Goal: Task Accomplishment & Management: Complete application form

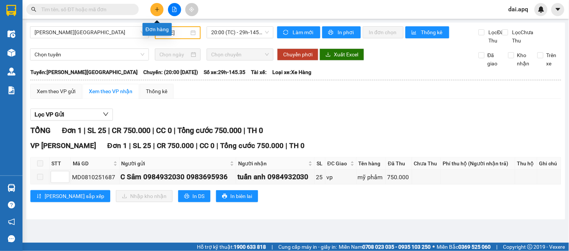
click at [155, 9] on icon "plus" at bounding box center [157, 9] width 5 height 5
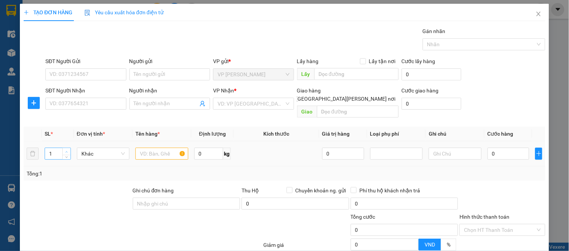
type input "2"
click at [66, 150] on icon "up" at bounding box center [66, 151] width 3 height 3
click at [87, 75] on input "SĐT Người Gửi" at bounding box center [85, 74] width 81 height 12
type input "0987931985"
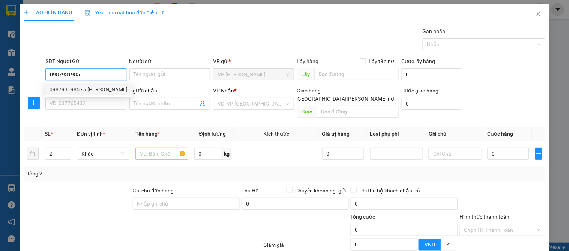
drag, startPoint x: 83, startPoint y: 89, endPoint x: 83, endPoint y: 102, distance: 13.1
click at [83, 90] on div "0987931985 - a [PERSON_NAME]" at bounding box center [89, 89] width 78 height 8
type input "a tuấn"
type input "0987931985"
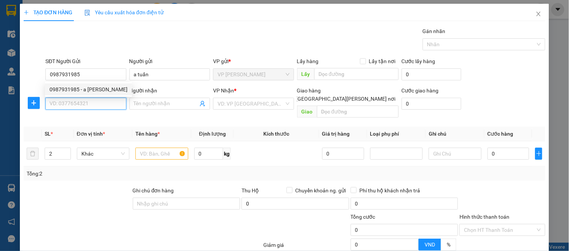
drag, startPoint x: 83, startPoint y: 102, endPoint x: 118, endPoint y: 114, distance: 37.0
click at [86, 106] on input "SĐT Người Nhận" at bounding box center [85, 104] width 81 height 12
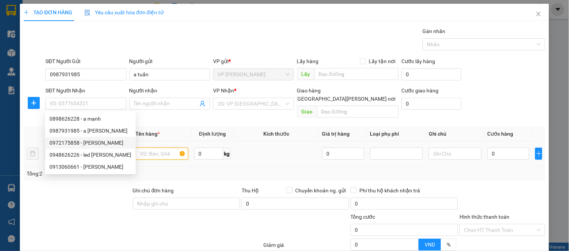
click at [141, 147] on input "text" at bounding box center [161, 153] width 53 height 12
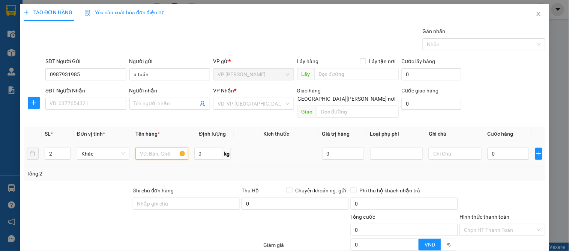
type input "d"
type input "đèn"
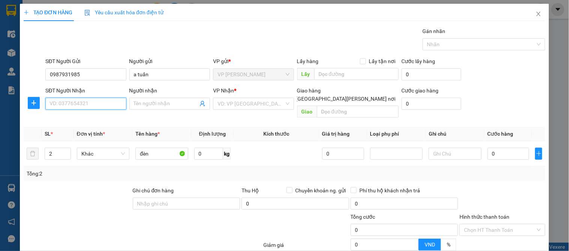
click at [86, 102] on input "SĐT Người Nhận" at bounding box center [85, 104] width 81 height 12
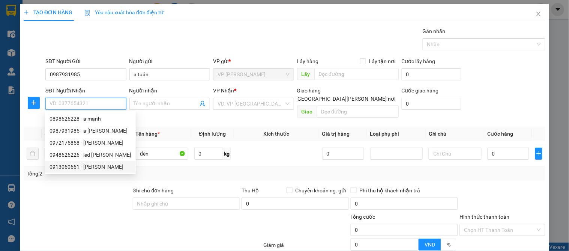
click at [95, 167] on div "0913060661 - [PERSON_NAME]" at bounding box center [91, 166] width 82 height 8
type input "0913060661"
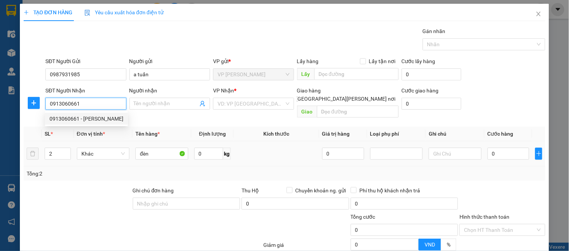
type input "[PERSON_NAME]"
checkbox input "true"
type input "120 [PERSON_NAME]"
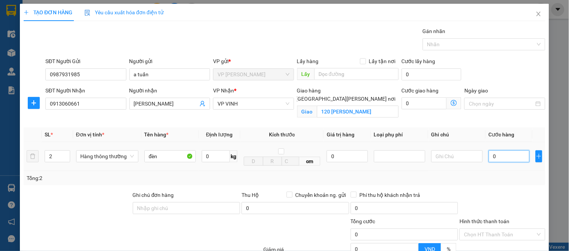
click at [489, 153] on input "0" at bounding box center [509, 156] width 41 height 12
type input "01"
type input "1"
type input "010"
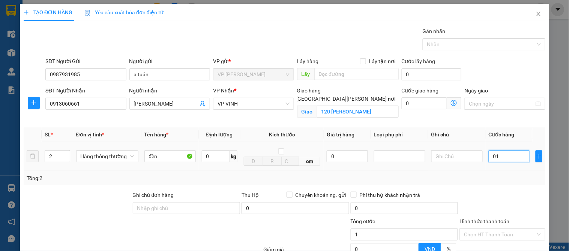
type input "10"
type input "10.000"
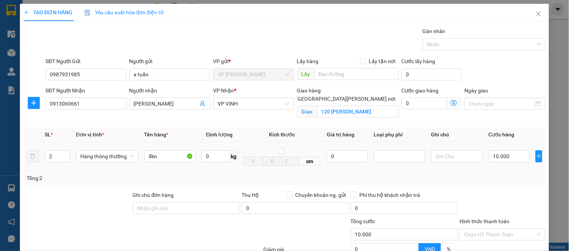
click at [500, 170] on td "10.000" at bounding box center [509, 156] width 47 height 29
click at [508, 158] on input "10.000" at bounding box center [509, 156] width 41 height 12
type input "0"
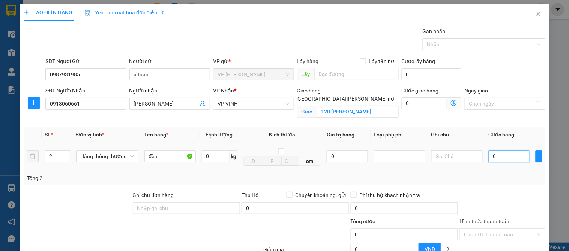
type input "01"
type input "1"
type input "010"
type input "10"
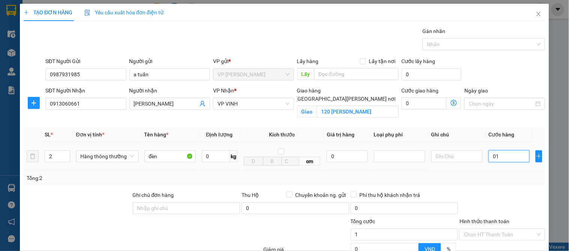
type input "10"
type input "0.100"
type input "100"
type input "100.000"
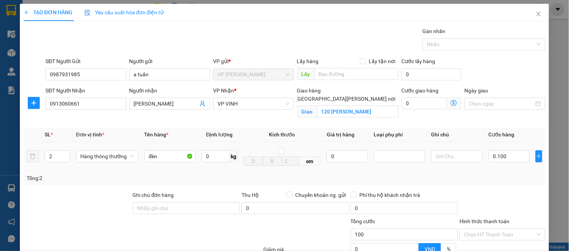
type input "100.000"
click at [506, 176] on div "Tổng: 2" at bounding box center [285, 178] width 516 height 8
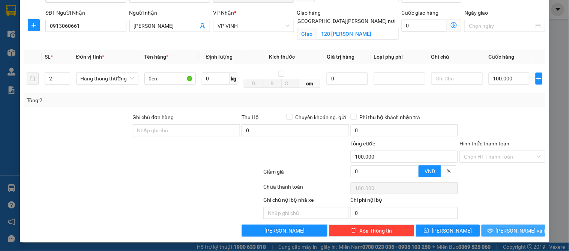
click at [493, 233] on span "printer" at bounding box center [490, 230] width 5 height 6
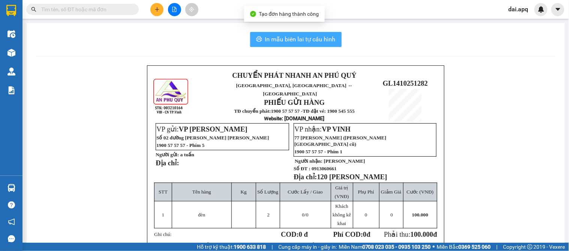
click at [297, 40] on span "In mẫu biên lai tự cấu hình" at bounding box center [300, 39] width 71 height 9
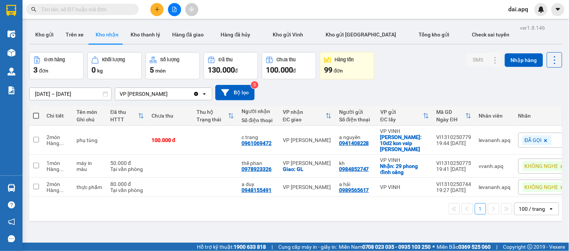
click at [331, 215] on div "1 100 / trang open" at bounding box center [295, 209] width 533 height 24
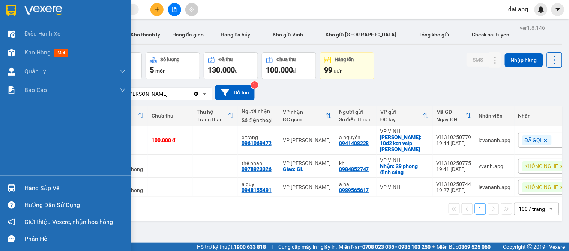
click at [20, 185] on div "Hàng sắp về" at bounding box center [65, 187] width 131 height 17
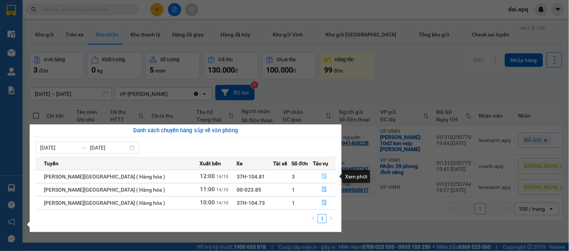
click at [322, 175] on icon "file-done" at bounding box center [324, 175] width 5 height 5
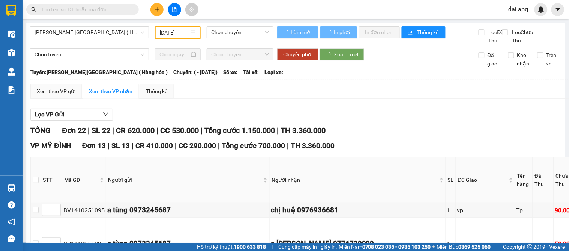
type input "[DATE]"
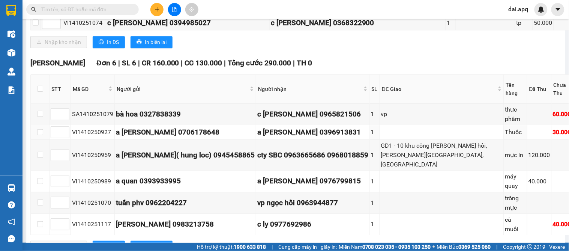
scroll to position [540, 0]
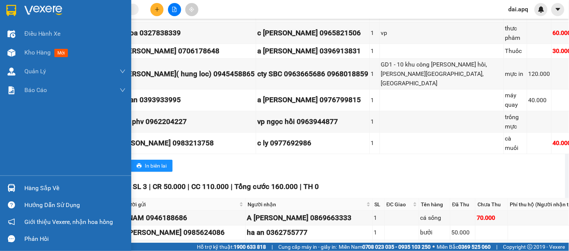
click at [16, 185] on div at bounding box center [11, 187] width 13 height 13
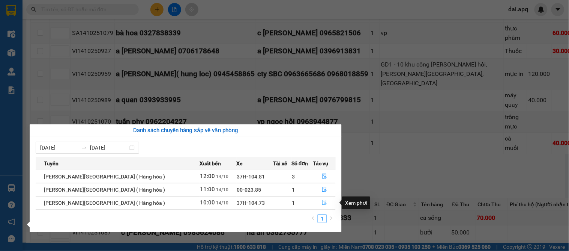
click at [322, 203] on icon "file-done" at bounding box center [324, 202] width 5 height 5
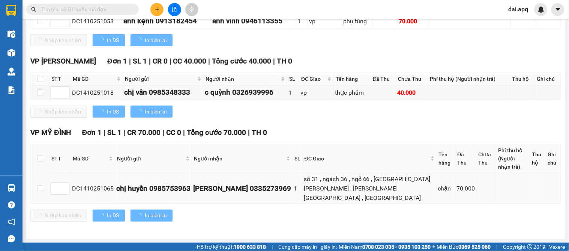
scroll to position [161, 0]
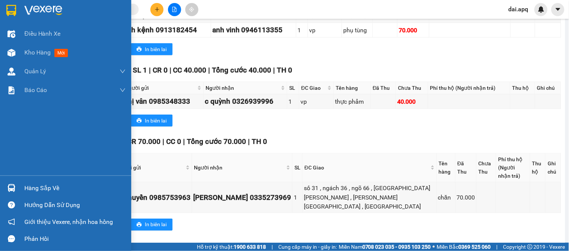
click at [19, 187] on div "Hàng sắp về" at bounding box center [65, 187] width 131 height 17
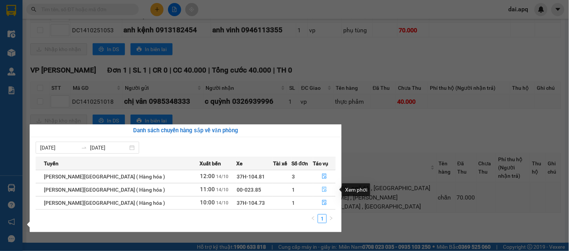
click at [322, 190] on icon "file-done" at bounding box center [324, 189] width 5 height 5
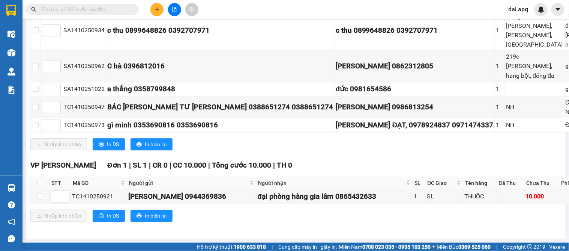
scroll to position [610, 0]
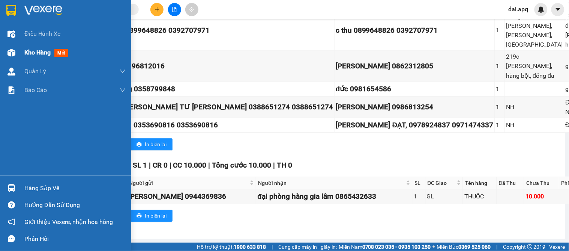
click at [36, 49] on span "Kho hàng" at bounding box center [37, 52] width 26 height 7
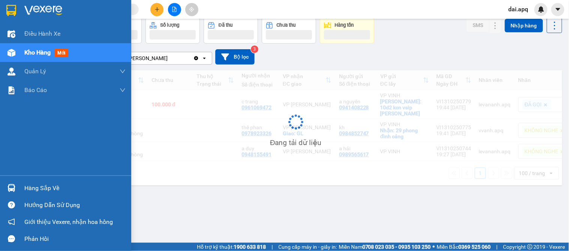
scroll to position [35, 0]
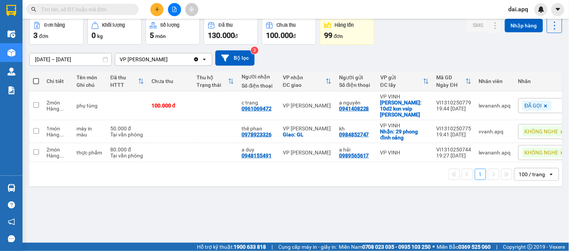
click at [42, 59] on input "[DATE] – [DATE]" at bounding box center [71, 59] width 82 height 12
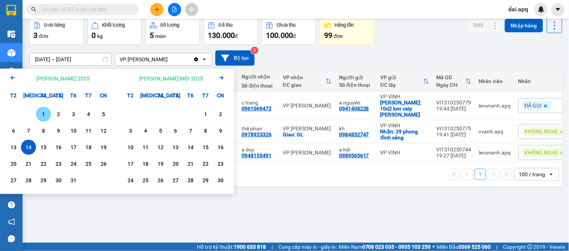
click at [44, 110] on div "1" at bounding box center [43, 114] width 11 height 9
click at [84, 58] on input "[DATE] – / /" at bounding box center [71, 59] width 82 height 12
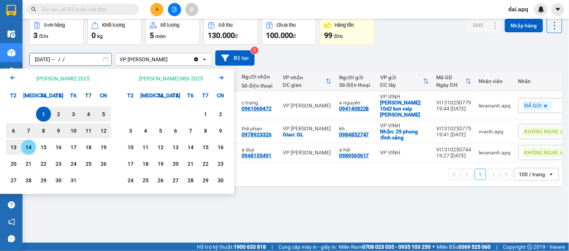
click at [28, 148] on div "14" at bounding box center [28, 147] width 11 height 9
type input "[DATE] – [DATE]"
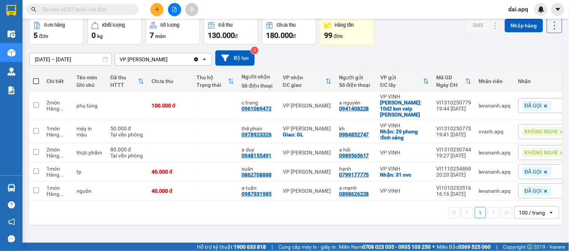
scroll to position [0, 0]
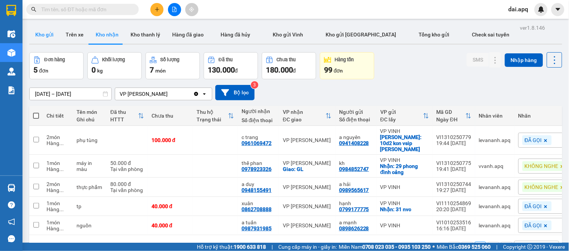
click at [41, 38] on button "Kho gửi" at bounding box center [44, 35] width 30 height 18
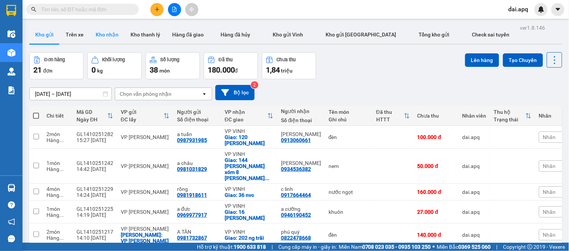
click at [117, 36] on button "Kho nhận" at bounding box center [107, 35] width 35 height 18
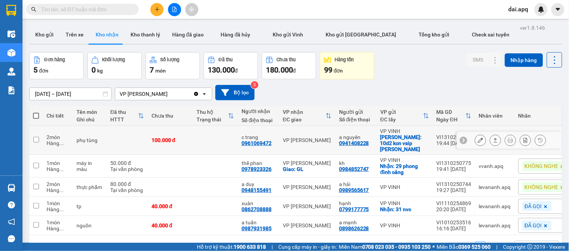
scroll to position [35, 0]
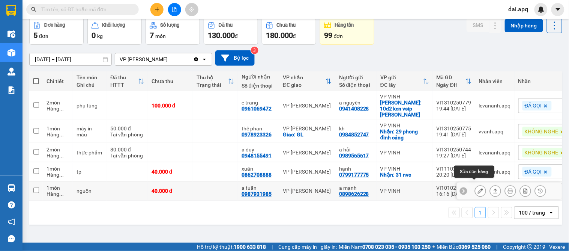
click at [478, 187] on button at bounding box center [480, 190] width 11 height 13
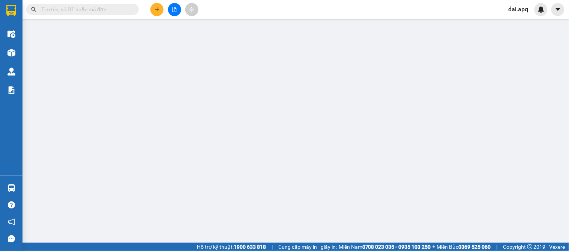
type input "0898626228"
type input "a mạnh"
type input "0987931985"
type input "a tuấn"
type input "0"
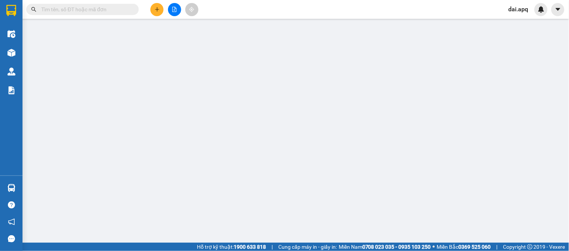
type input "40.000"
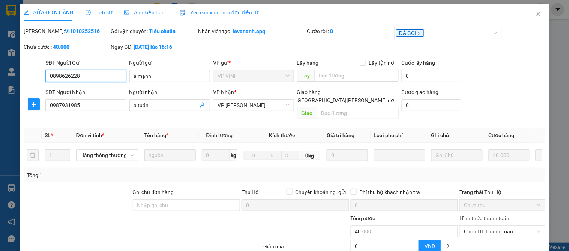
scroll to position [66, 0]
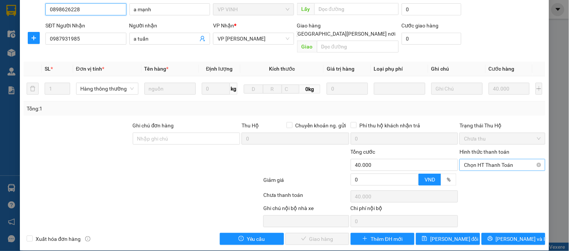
click at [483, 159] on span "Chọn HT Thanh Toán" at bounding box center [502, 164] width 77 height 11
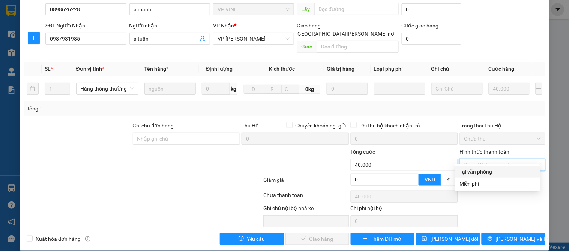
click at [484, 168] on div "Tại văn phòng" at bounding box center [498, 171] width 76 height 8
type input "0"
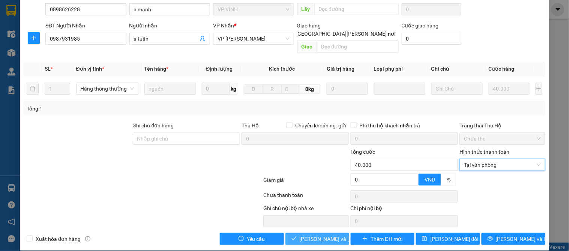
click at [325, 235] on span "[PERSON_NAME] và [PERSON_NAME] hàng" at bounding box center [350, 239] width 101 height 8
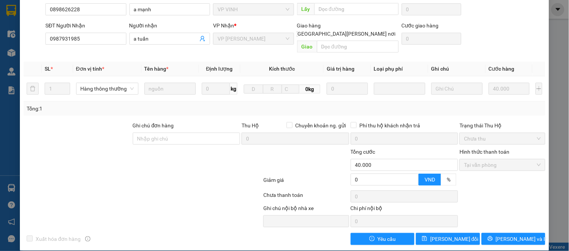
scroll to position [0, 0]
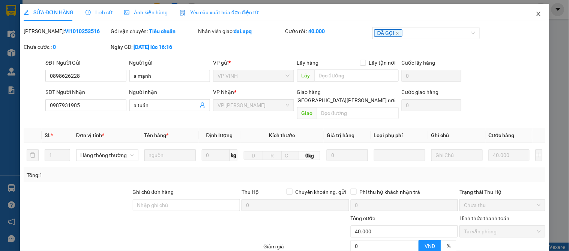
click at [536, 13] on icon "close" at bounding box center [539, 14] width 6 height 6
click at [530, 13] on span "dai.apq" at bounding box center [519, 9] width 32 height 9
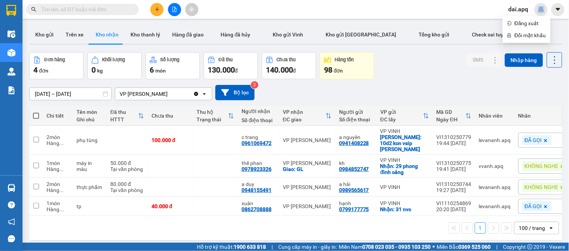
drag, startPoint x: 43, startPoint y: 35, endPoint x: 45, endPoint y: 56, distance: 21.2
click at [42, 36] on button "Kho gửi" at bounding box center [44, 35] width 30 height 18
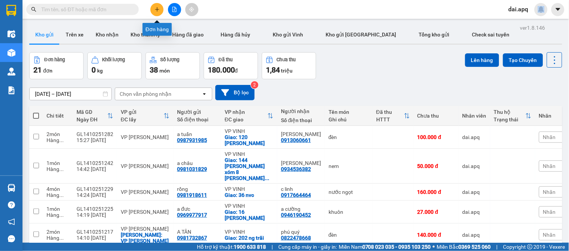
click at [155, 12] on icon "plus" at bounding box center [157, 9] width 5 height 5
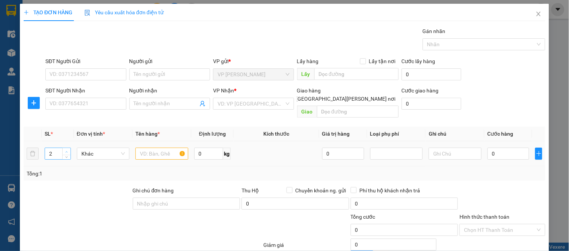
click at [66, 150] on icon "up" at bounding box center [66, 151] width 3 height 3
type input "4"
click at [66, 150] on icon "up" at bounding box center [66, 151] width 3 height 3
click at [151, 147] on input "text" at bounding box center [161, 153] width 53 height 12
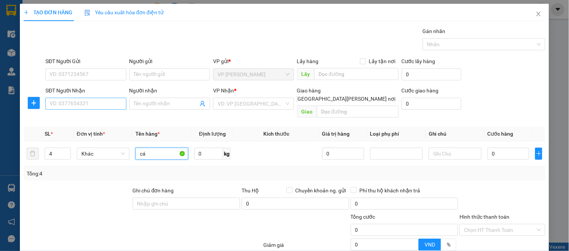
type input "cá"
click at [86, 104] on input "SĐT Người Nhận" at bounding box center [85, 104] width 81 height 12
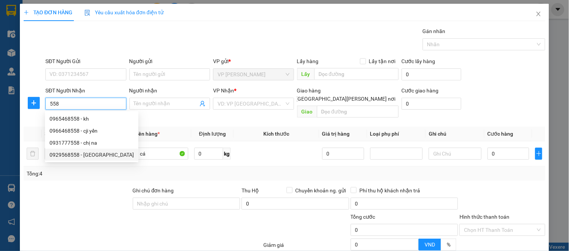
click at [80, 154] on div "0929568558 - [GEOGRAPHIC_DATA]" at bounding box center [92, 154] width 84 height 8
type input "0929568558"
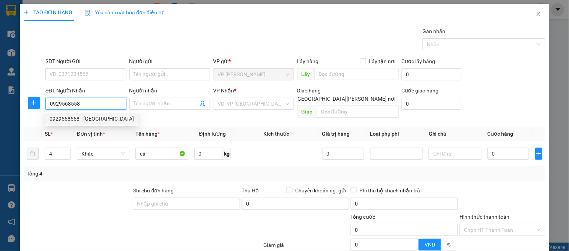
type input "mt hà"
checkbox input "true"
type input "[PERSON_NAME]"
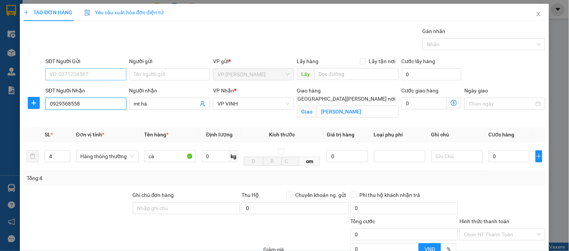
type input "0929568558"
click at [93, 75] on input "SĐT Người Gửi" at bounding box center [85, 74] width 81 height 12
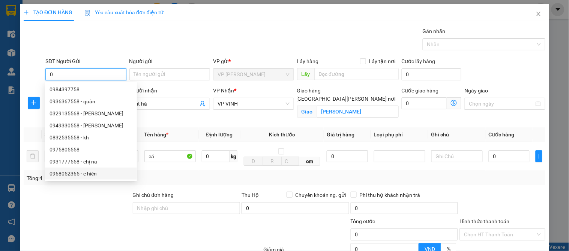
click at [77, 173] on div "0968052365 - c hiền" at bounding box center [91, 173] width 83 height 8
type input "0968052365"
type input "c hiền"
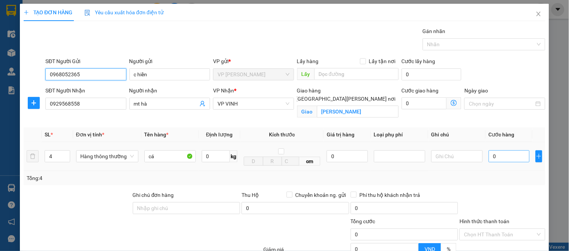
type input "0968052365"
click at [500, 160] on input "0" at bounding box center [509, 156] width 41 height 12
type input "2"
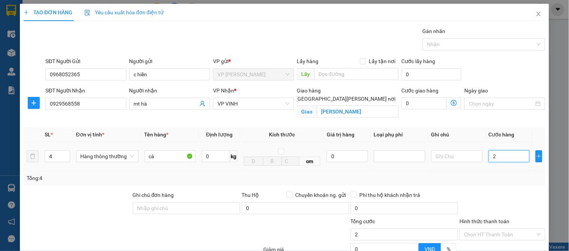
type input "24"
type input "240"
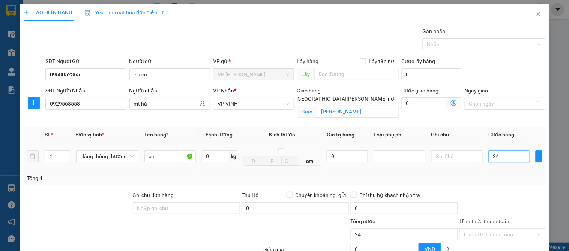
type input "240"
type input "240.000"
click at [498, 177] on div "Tổng: 4" at bounding box center [285, 178] width 516 height 8
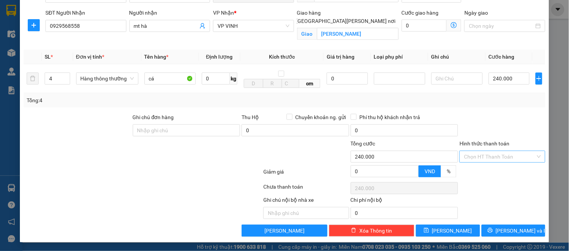
click at [486, 158] on input "Hình thức thanh toán" at bounding box center [499, 156] width 71 height 11
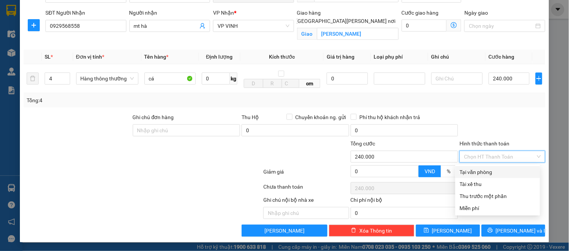
click at [486, 170] on div "Tại văn phòng" at bounding box center [498, 172] width 76 height 8
type input "0"
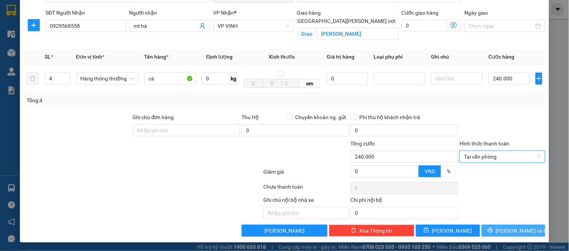
click at [503, 230] on span "[PERSON_NAME] và In" at bounding box center [522, 230] width 53 height 8
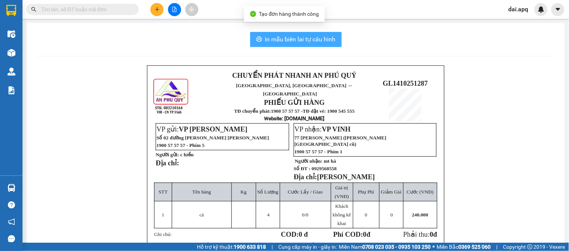
click at [272, 42] on span "In mẫu biên lai tự cấu hình" at bounding box center [300, 39] width 71 height 9
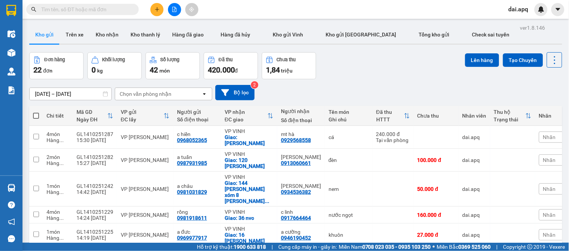
click at [327, 90] on div "[DATE] – [DATE] Press the down arrow key to interact with the calendar and sele…" at bounding box center [295, 92] width 533 height 15
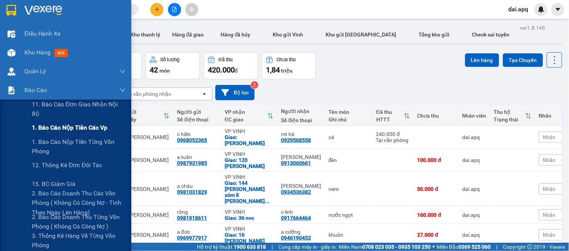
click at [54, 129] on span "1. Báo cáo nộp tiền các vp" at bounding box center [69, 127] width 75 height 9
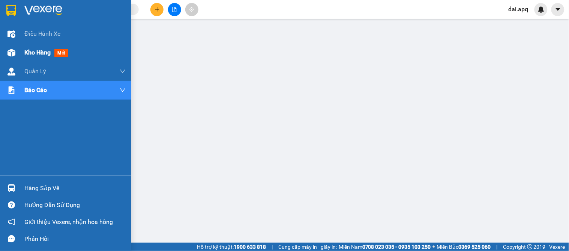
click at [42, 53] on span "Kho hàng" at bounding box center [37, 52] width 26 height 7
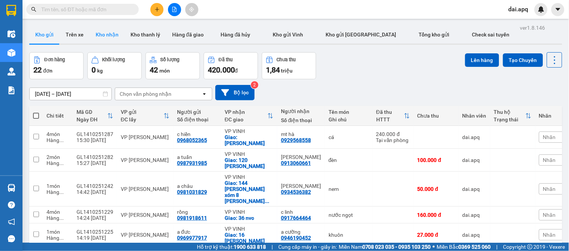
click at [104, 37] on button "Kho nhận" at bounding box center [107, 35] width 35 height 18
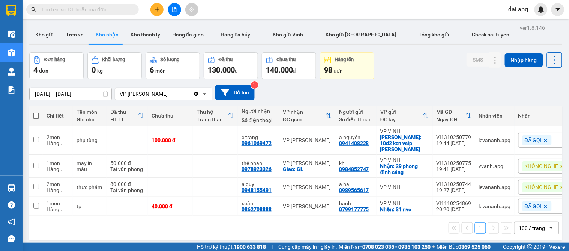
click at [155, 8] on icon "plus" at bounding box center [157, 9] width 5 height 5
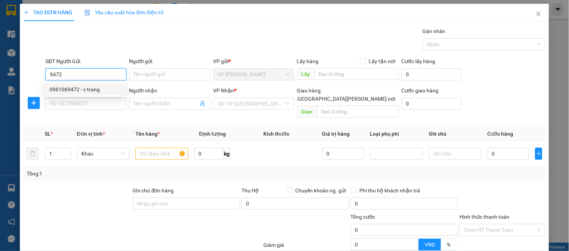
drag, startPoint x: 74, startPoint y: 89, endPoint x: 77, endPoint y: 95, distance: 6.6
click at [75, 89] on div "0961069472 - c trang" at bounding box center [85, 89] width 71 height 8
type input "0961069472"
type input "c trang"
type input "0961069472"
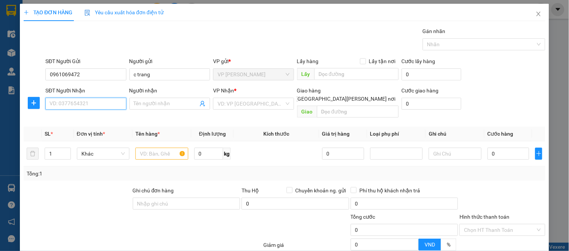
click at [74, 100] on input "SĐT Người Nhận" at bounding box center [85, 104] width 81 height 12
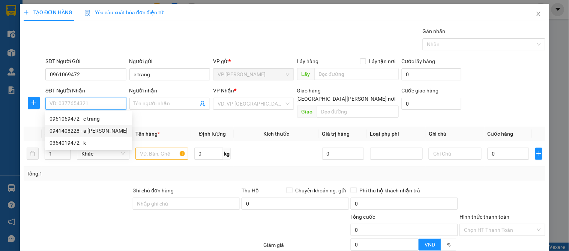
click at [94, 129] on div "0941408228 - a [PERSON_NAME]" at bounding box center [89, 130] width 78 height 8
type input "0941408228"
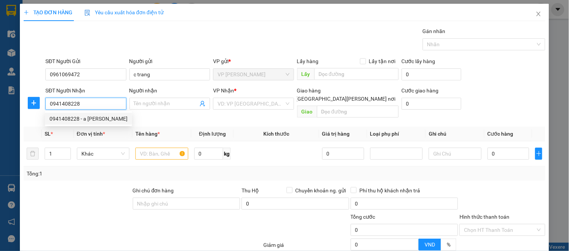
type input "a nguyên"
checkbox input "true"
type input "Visip [PERSON_NAME](wosin)"
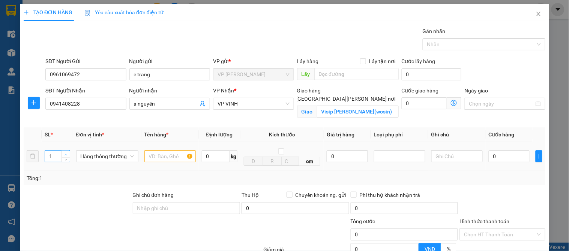
type input "2"
drag, startPoint x: 66, startPoint y: 151, endPoint x: 134, endPoint y: 151, distance: 68.3
click at [66, 151] on span "Increase Value" at bounding box center [66, 153] width 8 height 6
click at [152, 150] on input "text" at bounding box center [169, 156] width 51 height 12
type input "phụ tùng"
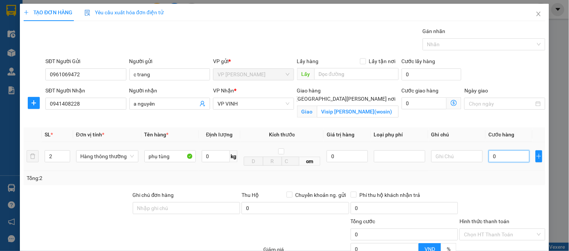
click at [511, 161] on input "0" at bounding box center [509, 156] width 41 height 12
type input "8"
type input "80"
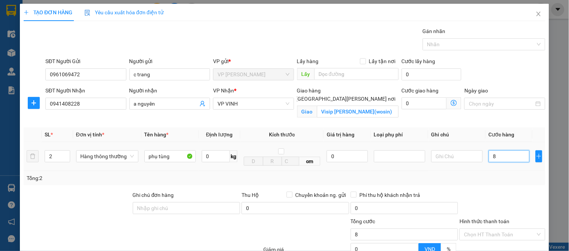
type input "80"
type input "80.000"
click at [506, 175] on div "Tổng: 2" at bounding box center [285, 178] width 516 height 8
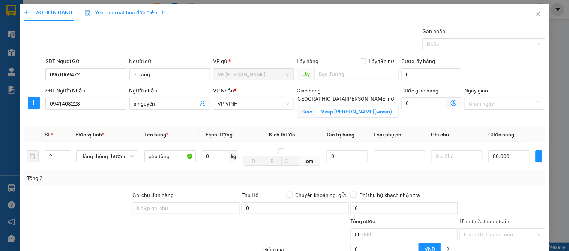
scroll to position [78, 0]
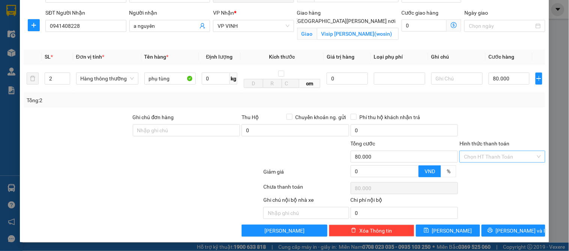
click at [493, 153] on input "Hình thức thanh toán" at bounding box center [499, 156] width 71 height 11
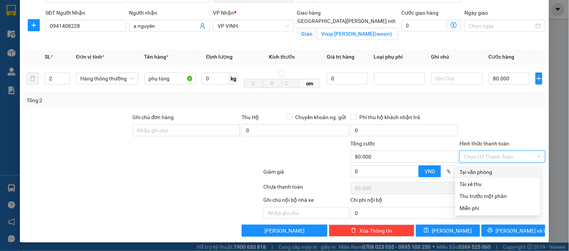
click at [488, 173] on div "Tại văn phòng" at bounding box center [498, 172] width 76 height 8
type input "0"
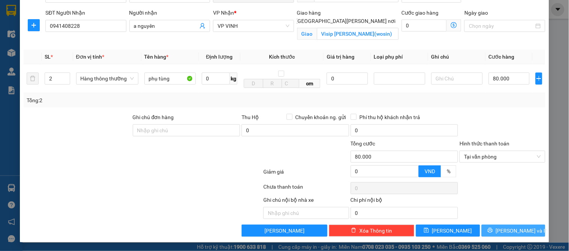
click at [503, 229] on span "[PERSON_NAME] và In" at bounding box center [522, 230] width 53 height 8
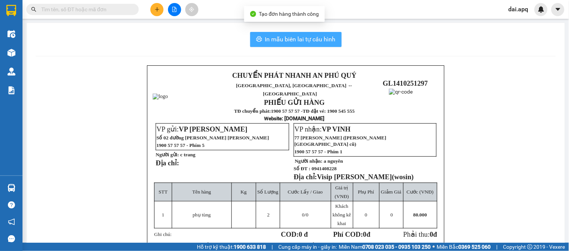
click at [275, 34] on button "In mẫu biên lai tự cấu hình" at bounding box center [296, 39] width 92 height 15
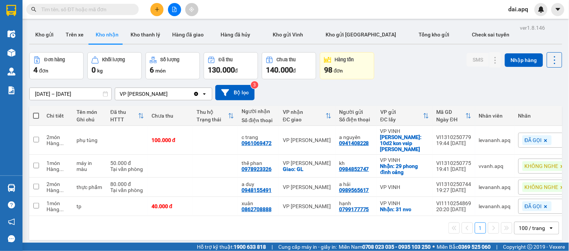
click at [314, 80] on div "[DATE] – [DATE] Press the down arrow key to interact with the calendar and sele…" at bounding box center [295, 92] width 533 height 27
click at [494, 139] on icon at bounding box center [496, 140] width 4 height 5
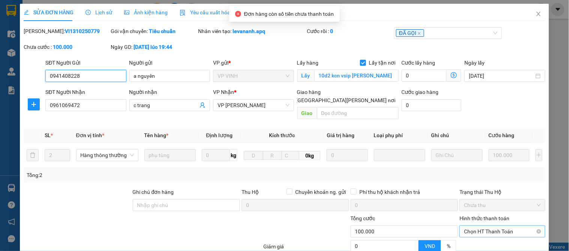
click at [494, 226] on span "Chọn HT Thanh Toán" at bounding box center [502, 231] width 77 height 11
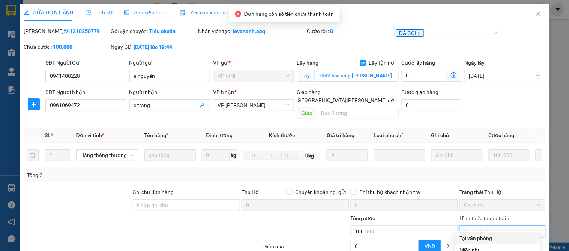
click at [492, 234] on div "Tại văn phòng" at bounding box center [498, 238] width 76 height 8
type input "0"
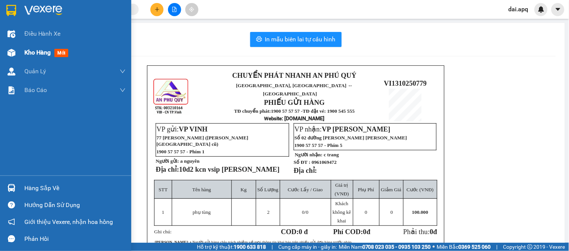
click at [40, 55] on span "Kho hàng" at bounding box center [37, 52] width 26 height 7
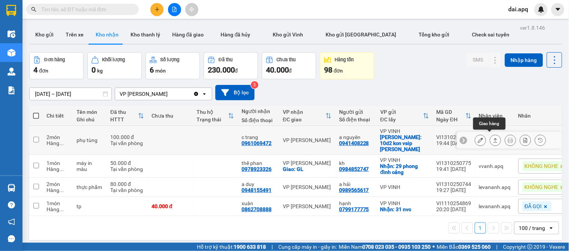
click at [493, 138] on icon at bounding box center [495, 139] width 5 height 5
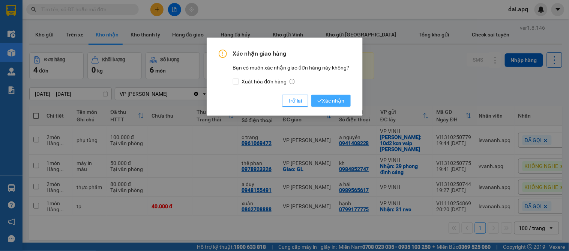
click at [329, 102] on span "Xác nhận" at bounding box center [330, 100] width 27 height 8
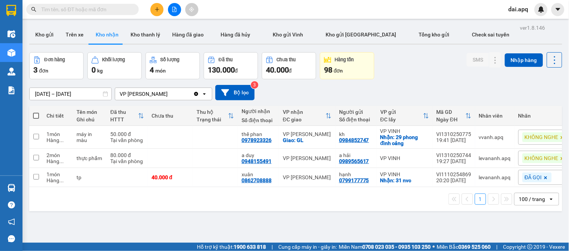
click at [158, 8] on icon "plus" at bounding box center [157, 9] width 5 height 5
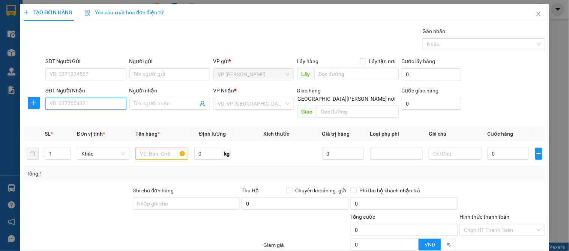
click at [54, 104] on input "SĐT Người Nhận" at bounding box center [85, 104] width 81 height 12
type input "0912504343"
click at [95, 117] on div "0912504343 - A [PERSON_NAME]" at bounding box center [89, 118] width 78 height 8
type input "A TOẢN"
checkbox input "true"
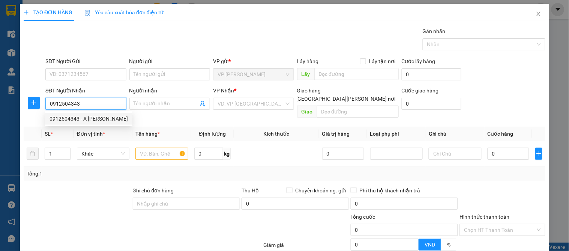
type input "99 [PERSON_NAME] ĐÌNH [PERSON_NAME]"
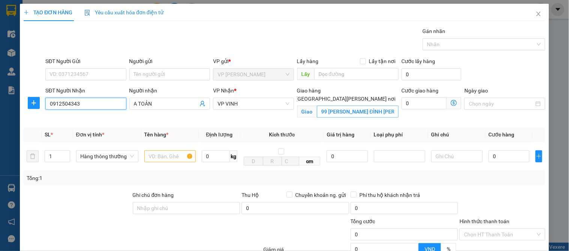
type input "0912504343"
click at [323, 105] on input "99 [PERSON_NAME] ĐÌNH [PERSON_NAME]" at bounding box center [358, 111] width 82 height 12
type input "103 [PERSON_NAME] ĐÌNH [PERSON_NAME]"
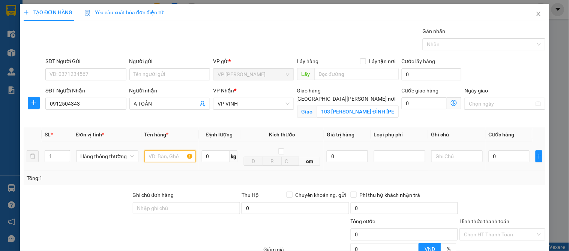
click at [164, 156] on input "text" at bounding box center [169, 156] width 51 height 12
type input "thuốc"
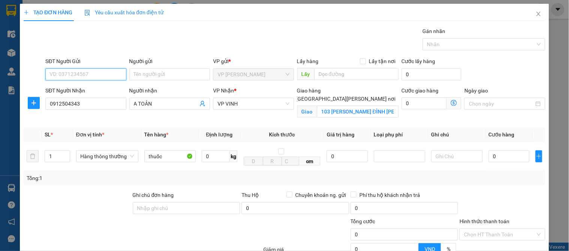
click at [78, 74] on input "SĐT Người Gửi" at bounding box center [85, 74] width 81 height 12
type input "0888677672"
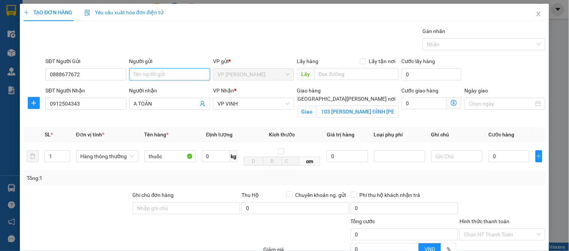
click at [143, 72] on input "Người gửi" at bounding box center [169, 74] width 81 height 12
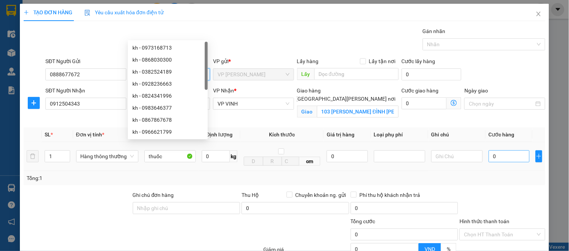
type input "kh"
click at [497, 150] on input "0" at bounding box center [509, 156] width 41 height 12
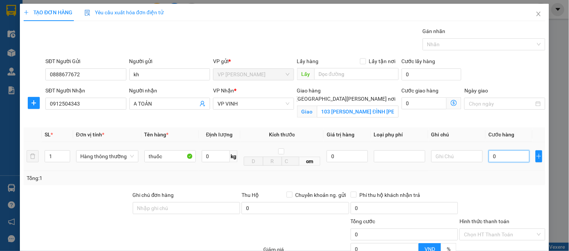
type input "4"
type input "40"
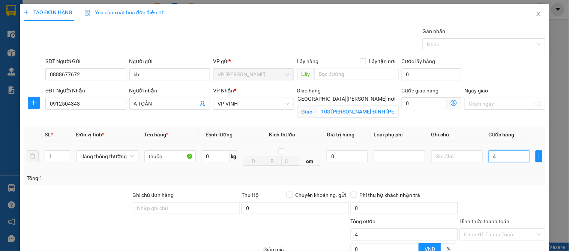
type input "40"
type input "40.000"
click at [500, 174] on div "Tổng: 1" at bounding box center [285, 178] width 516 height 8
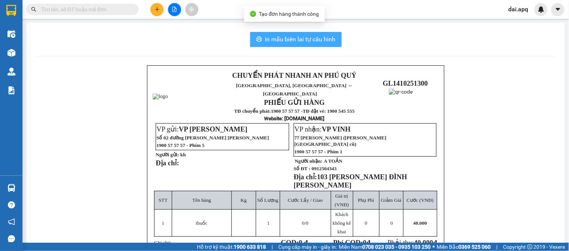
click at [292, 36] on span "In mẫu biên lai tự cấu hình" at bounding box center [300, 39] width 71 height 9
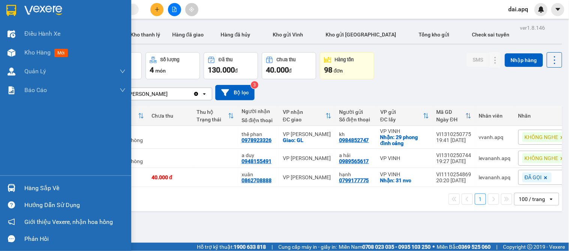
click at [44, 185] on div "Hàng sắp về" at bounding box center [74, 187] width 101 height 11
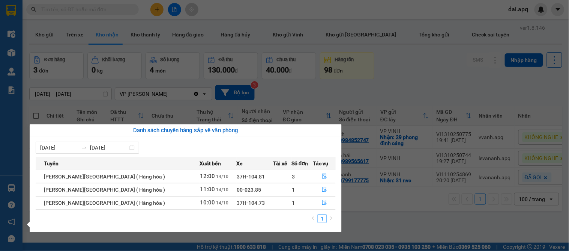
click at [326, 92] on section "Kết quả [PERSON_NAME] ( 17 ) Bộ lọc Mã ĐH Trạng thái Món hàng Thu hộ Tổng [PERS…" at bounding box center [284, 125] width 569 height 251
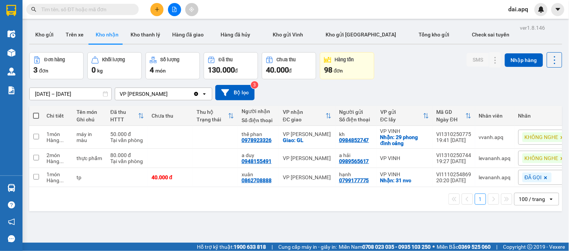
click at [155, 9] on icon "plus" at bounding box center [157, 9] width 5 height 5
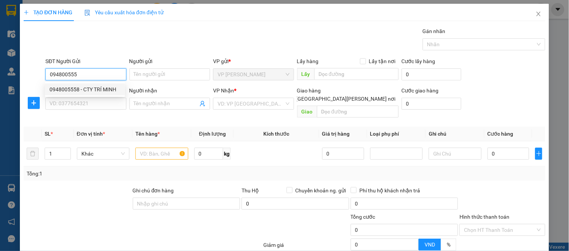
click at [80, 85] on div "0948005558 - CTY TRÍ MINH" at bounding box center [85, 89] width 71 height 8
type input "0948005558"
type input "CTY TRÍ MINH"
type input "0948005558"
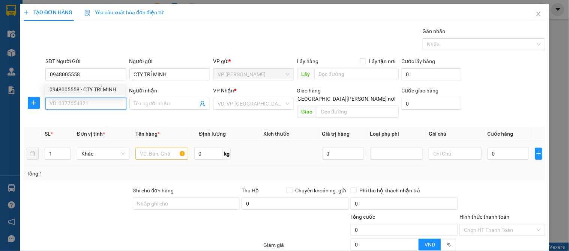
drag, startPoint x: 78, startPoint y: 104, endPoint x: 90, endPoint y: 154, distance: 51.4
click at [78, 106] on input "SĐT Người Nhận" at bounding box center [85, 104] width 81 height 12
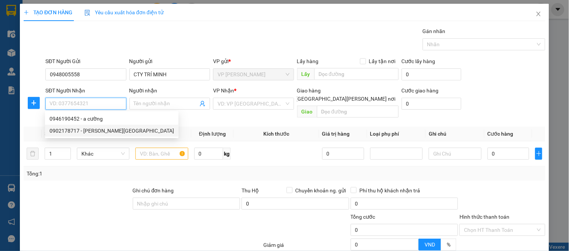
click at [93, 130] on div "0902178717 - [PERSON_NAME][GEOGRAPHIC_DATA]" at bounding box center [112, 130] width 125 height 8
type input "0902178717"
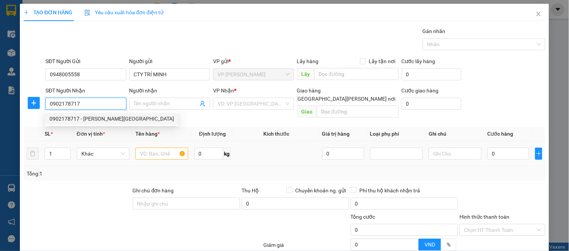
type input "quốc anh"
checkbox input "true"
type input "83 [PERSON_NAME] thủ độ"
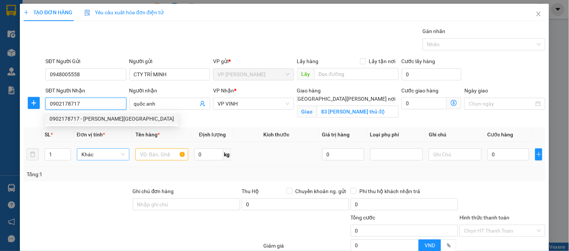
type input "10"
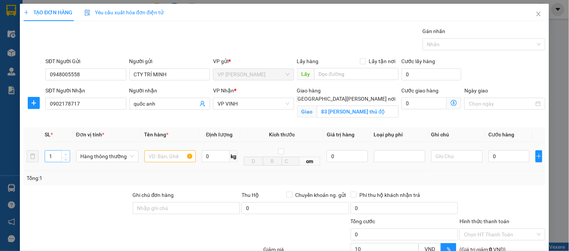
type input "2"
click at [64, 154] on span "up" at bounding box center [66, 154] width 5 height 5
click at [169, 161] on input "text" at bounding box center [169, 156] width 51 height 12
type input "giấy"
click at [500, 155] on input "0" at bounding box center [509, 156] width 41 height 12
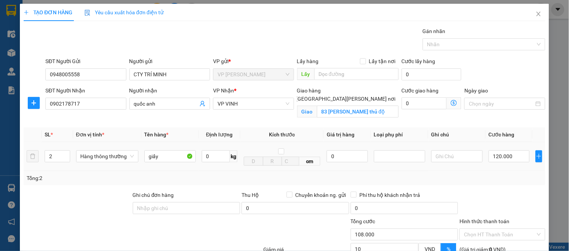
click at [482, 197] on div at bounding box center [502, 204] width 87 height 26
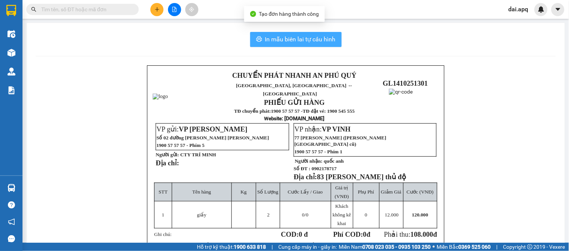
click at [283, 34] on button "In mẫu biên lai tự cấu hình" at bounding box center [296, 39] width 92 height 15
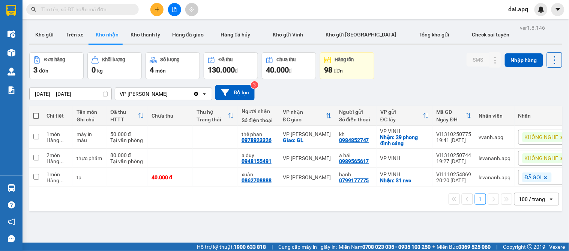
click at [158, 12] on button at bounding box center [156, 9] width 13 height 13
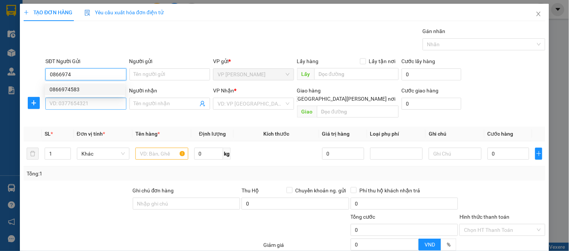
drag, startPoint x: 62, startPoint y: 86, endPoint x: 69, endPoint y: 104, distance: 20.1
click at [65, 89] on div "0866974583" at bounding box center [85, 89] width 71 height 8
type input "0866974583"
drag, startPoint x: 69, startPoint y: 104, endPoint x: 84, endPoint y: 105, distance: 14.7
click at [71, 104] on input "SĐT Người Nhận" at bounding box center [85, 104] width 81 height 12
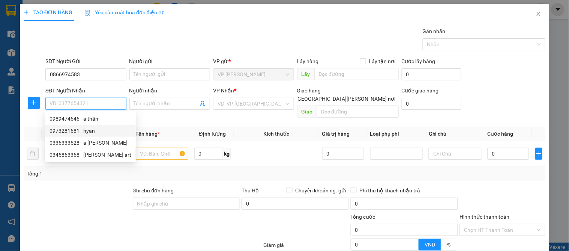
click at [88, 132] on div "0973281681 - hyan" at bounding box center [91, 130] width 82 height 8
type input "0973281681"
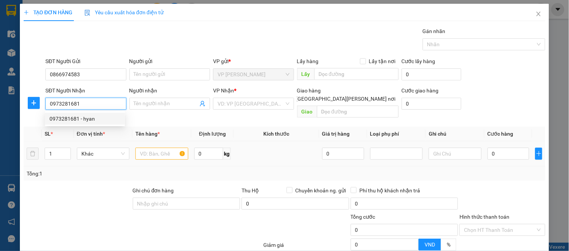
type input "hyan"
checkbox input "true"
type input "336 ng văn cừ"
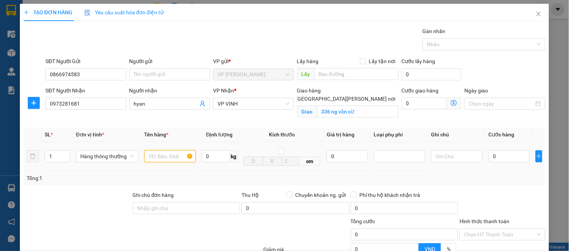
click at [160, 156] on input "text" at bounding box center [169, 156] width 51 height 12
type input "a"
type input "ảnh"
click at [493, 160] on input "0" at bounding box center [509, 156] width 41 height 12
type input "4"
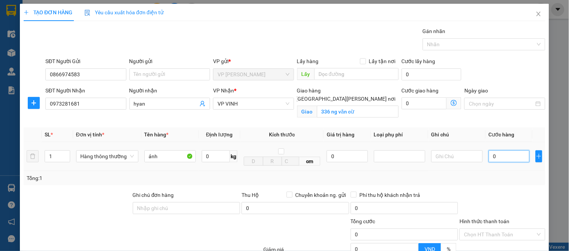
type input "4"
type input "40"
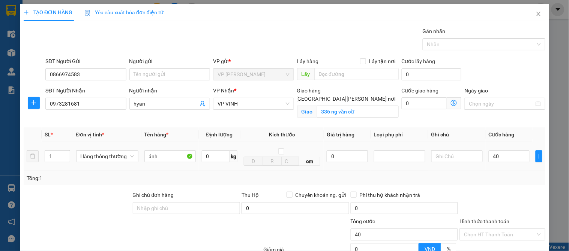
type input "40.000"
click at [497, 171] on div "Tổng: 1" at bounding box center [285, 178] width 522 height 14
click at [469, 229] on input "Hình thức thanh toán" at bounding box center [499, 234] width 71 height 11
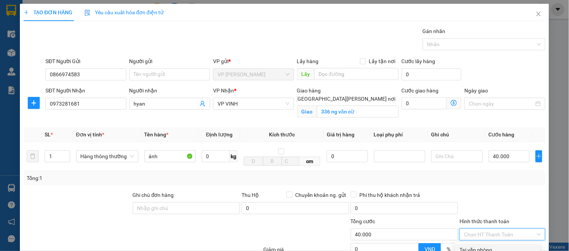
click at [467, 245] on div "Tại văn phòng" at bounding box center [498, 249] width 76 height 8
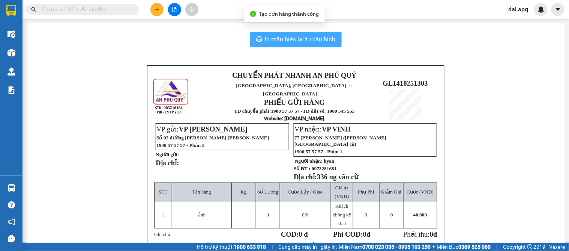
click at [310, 44] on span "In mẫu biên lai tự cấu hình" at bounding box center [300, 39] width 71 height 9
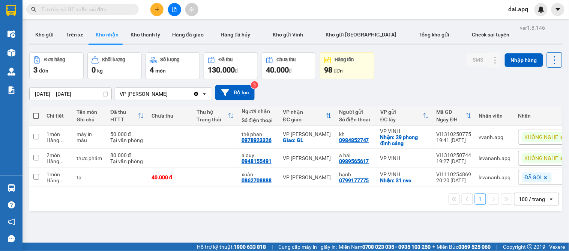
drag, startPoint x: 313, startPoint y: 96, endPoint x: 327, endPoint y: 96, distance: 14.3
click at [313, 96] on div "[DATE] – [DATE] Press the down arrow key to interact with the calendar and sele…" at bounding box center [295, 92] width 533 height 15
